Goal: Transaction & Acquisition: Purchase product/service

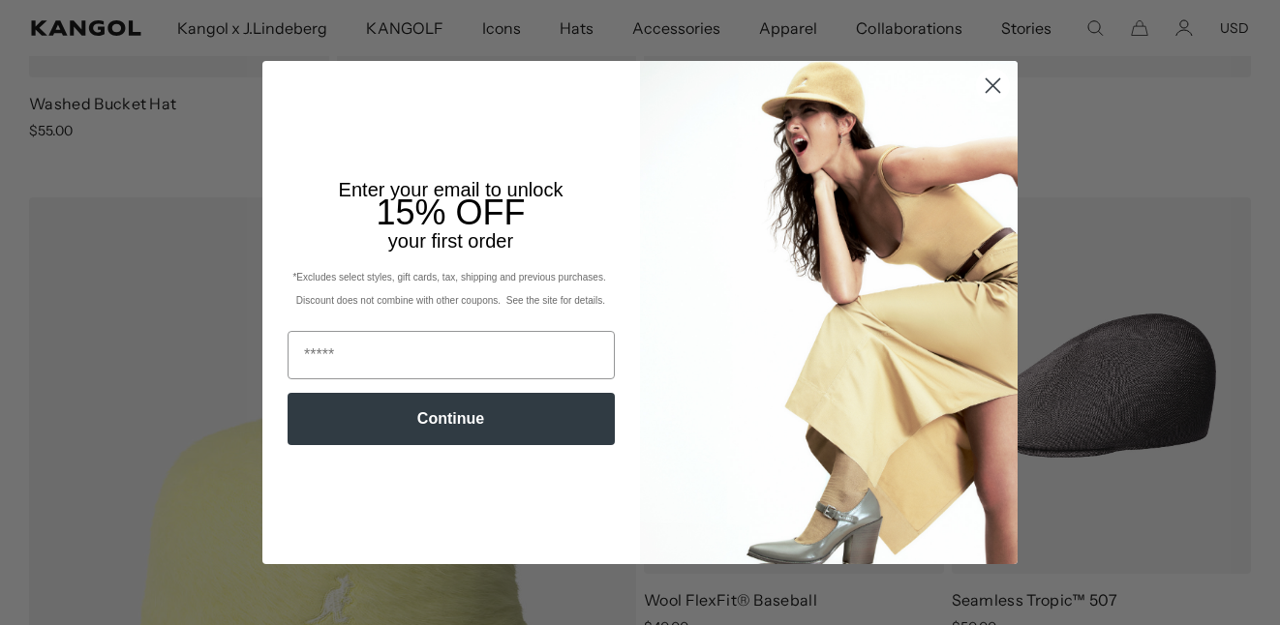
click at [1006, 102] on circle "Close dialog" at bounding box center [993, 86] width 32 height 32
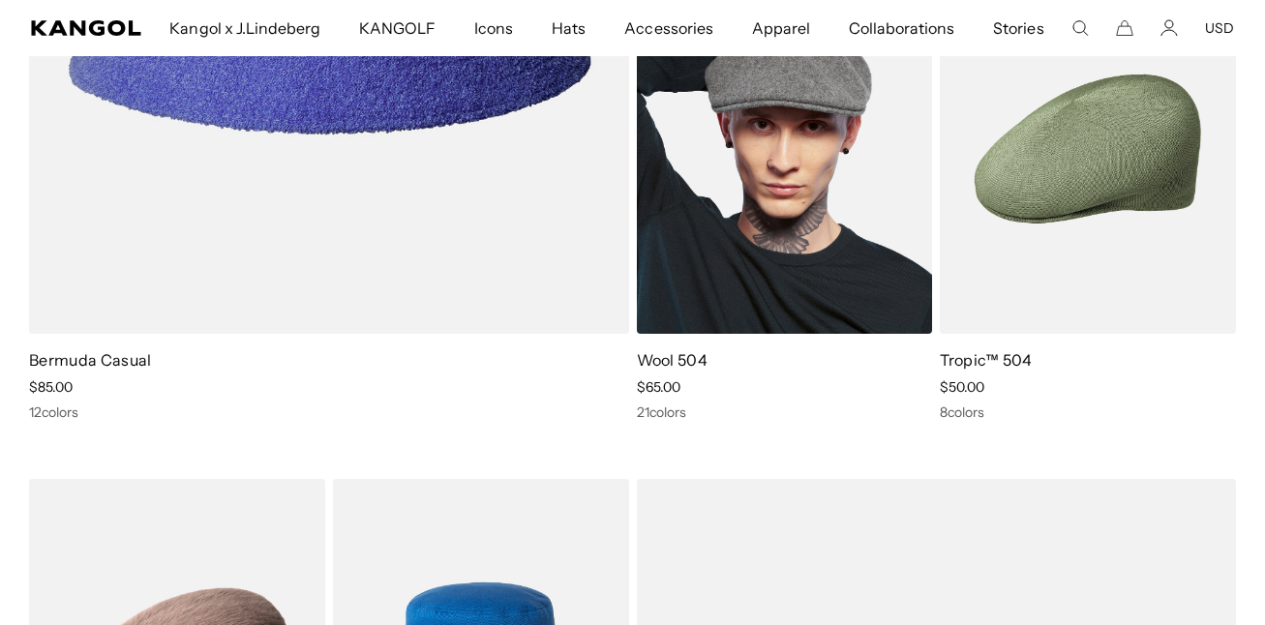
click at [816, 225] on img at bounding box center [785, 149] width 296 height 372
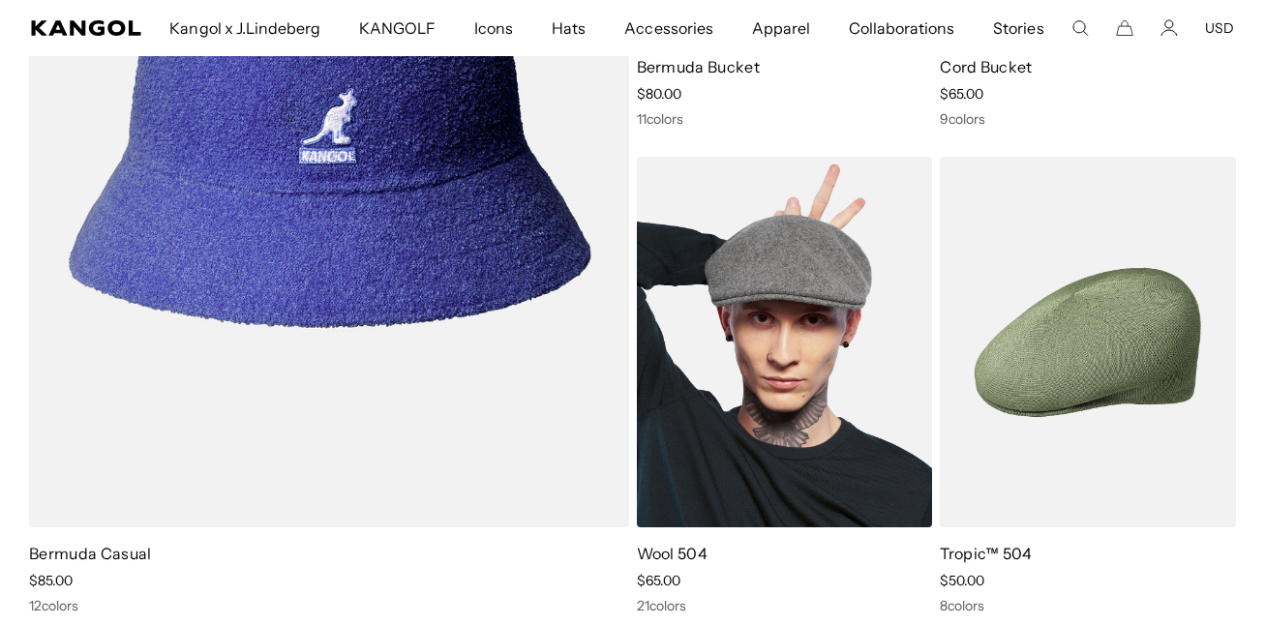
click at [693, 347] on img at bounding box center [785, 343] width 296 height 372
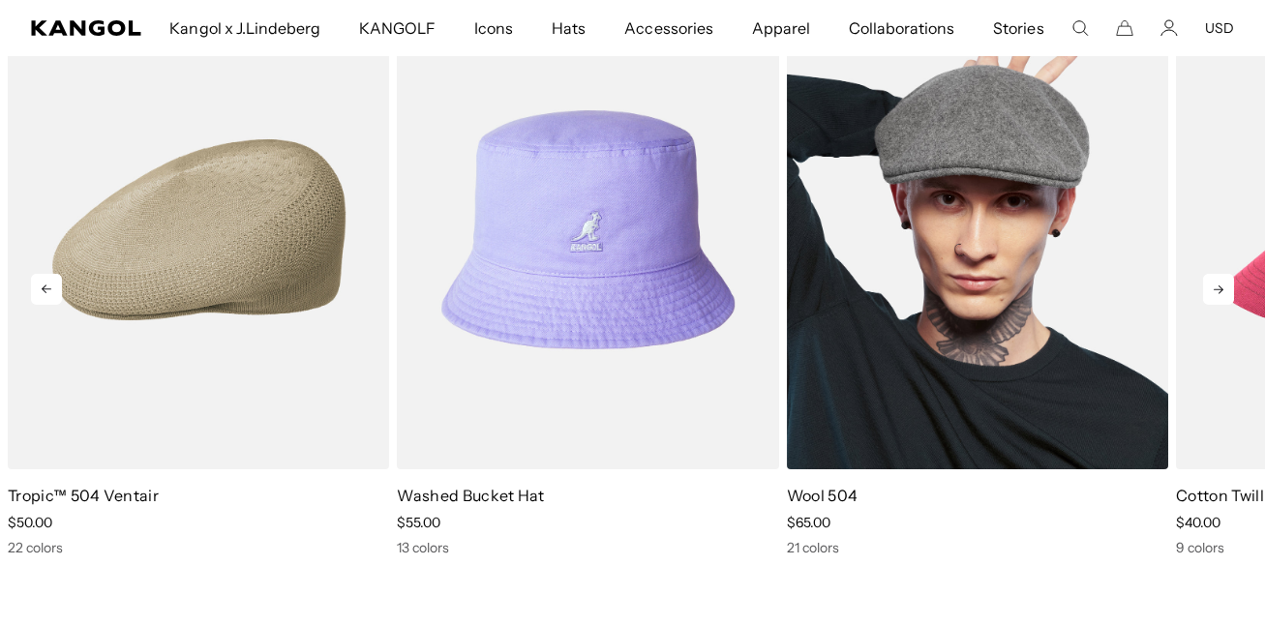
click at [1021, 330] on img "3 of 10" at bounding box center [977, 229] width 381 height 479
click at [829, 488] on link "Wool 504" at bounding box center [823, 495] width 72 height 19
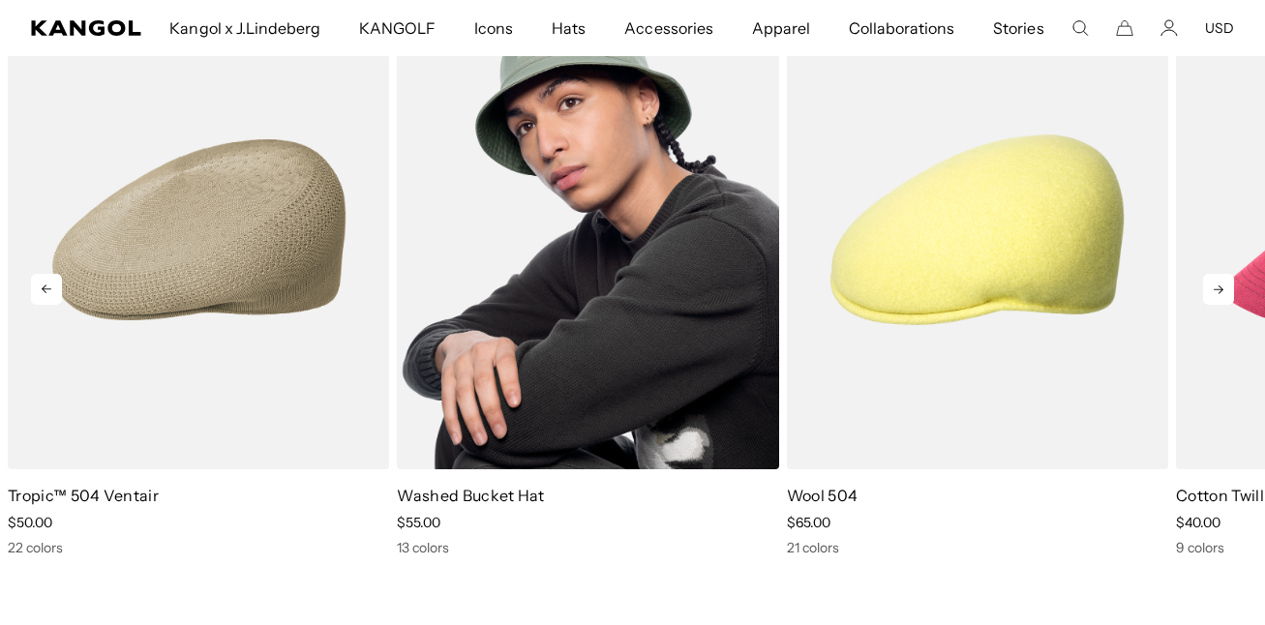
scroll to position [0, 0]
